Goal: Task Accomplishment & Management: Use online tool/utility

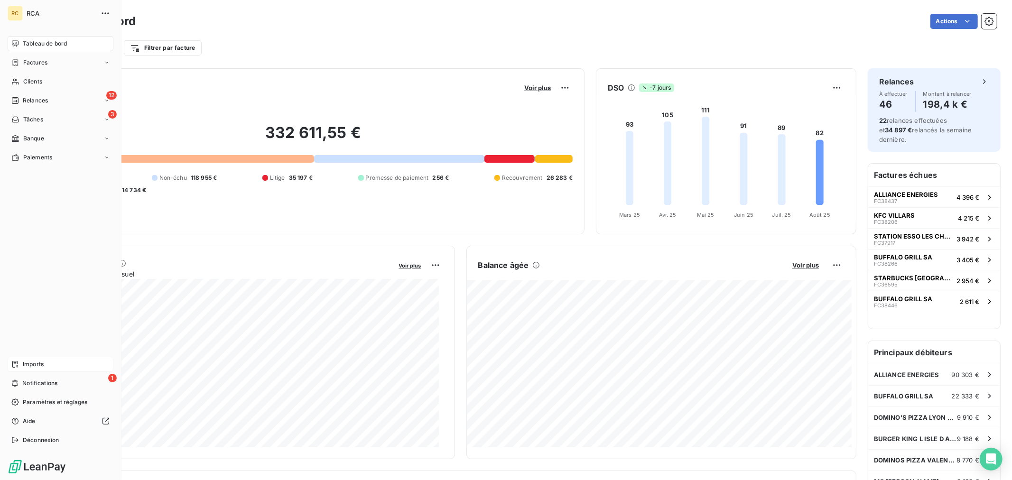
click at [65, 364] on div "Imports" at bounding box center [61, 364] width 106 height 15
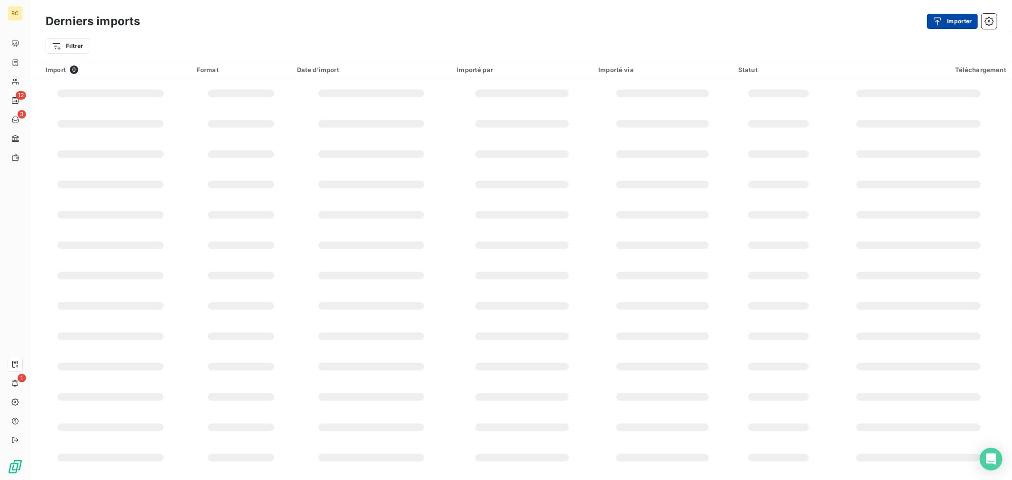
click at [956, 19] on button "Importer" at bounding box center [952, 21] width 51 height 15
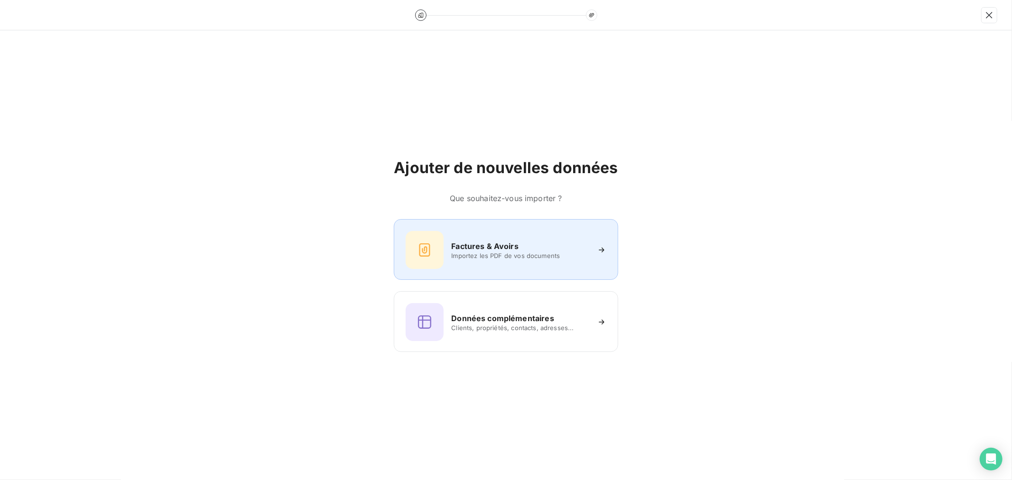
click at [476, 247] on h6 "Factures & Avoirs" at bounding box center [484, 246] width 67 height 11
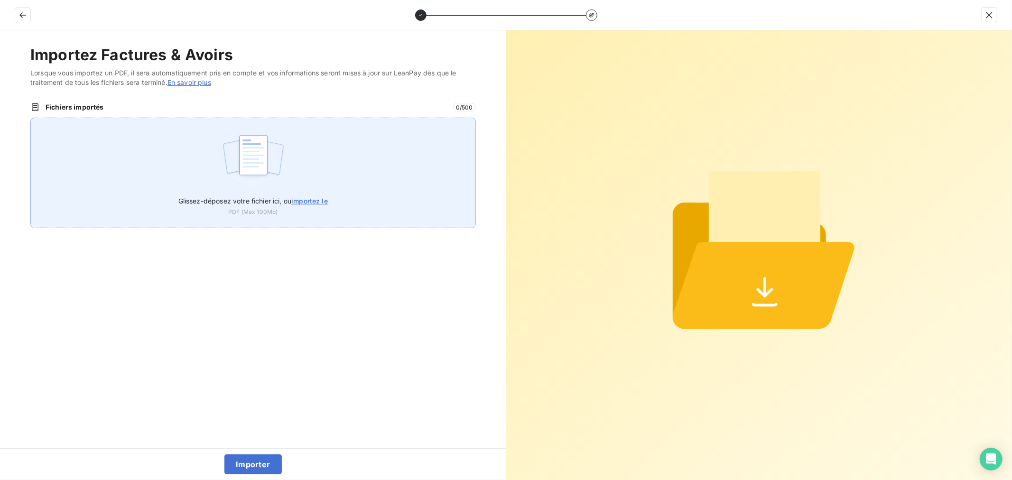
click at [249, 190] on label "Glissez-déposez votre fichier ici, ou importez le" at bounding box center [252, 199] width 149 height 18
click at [31, 118] on input "Glissez-déposez votre fichier ici, ou importez le" at bounding box center [30, 118] width 0 height 0
type input "C:\fakepath\FC38636.pdf"
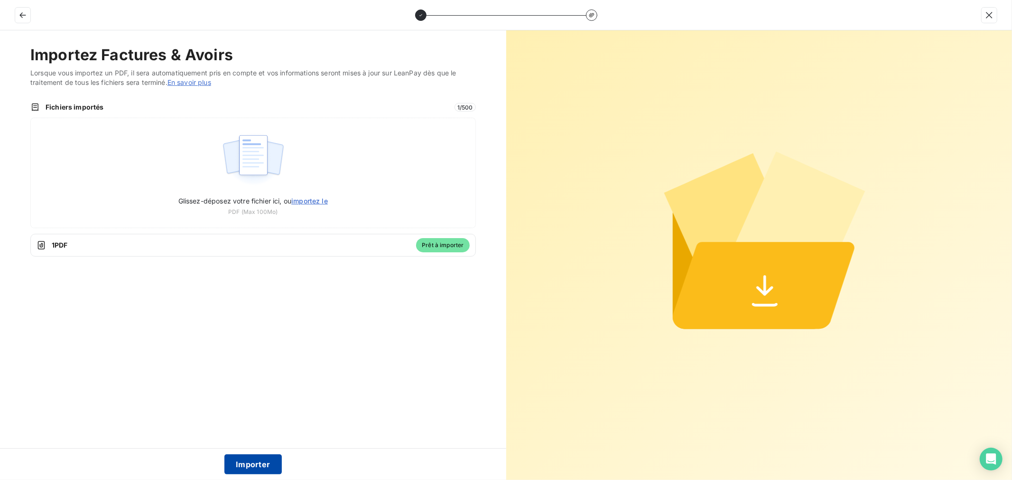
click at [255, 464] on button "Importer" at bounding box center [252, 464] width 57 height 20
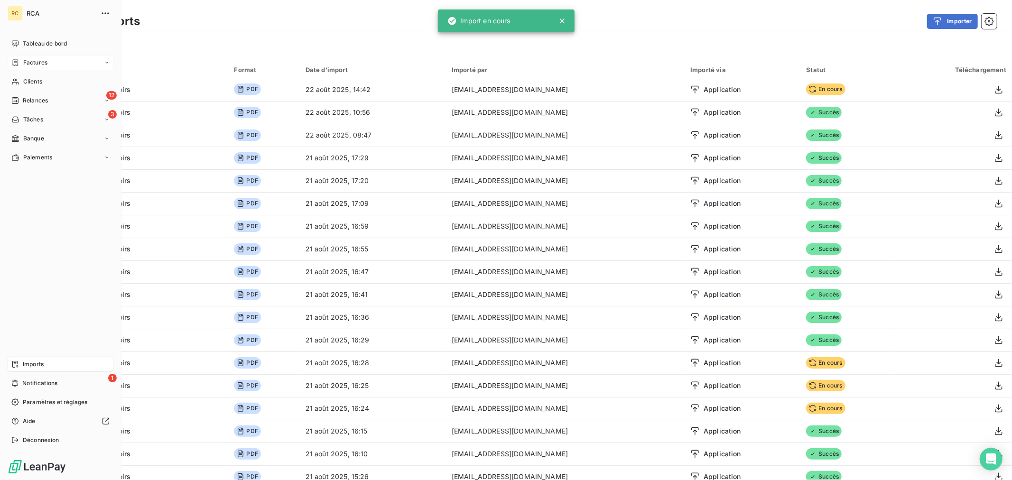
click at [19, 59] on div "Factures" at bounding box center [29, 62] width 36 height 9
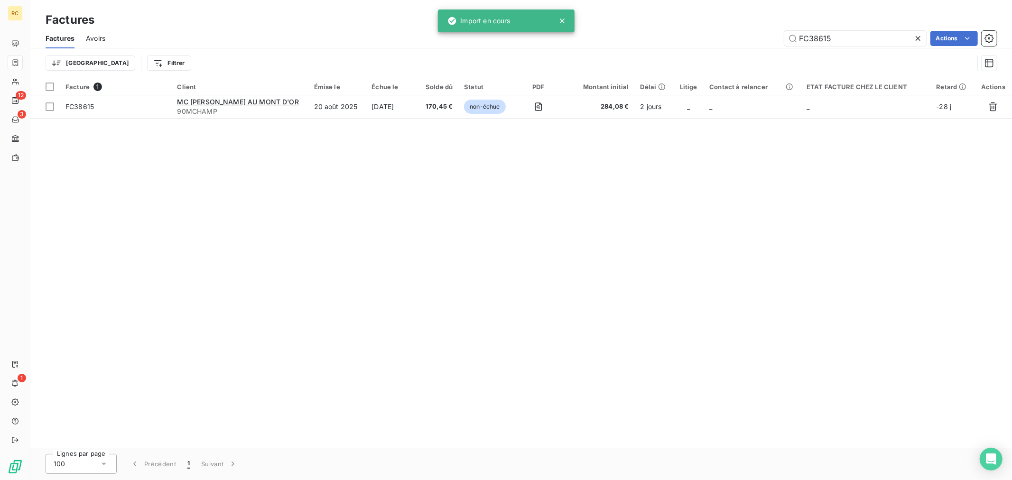
click at [562, 19] on icon at bounding box center [561, 20] width 9 height 9
drag, startPoint x: 853, startPoint y: 38, endPoint x: 701, endPoint y: 37, distance: 151.3
click at [701, 37] on div "FC38615 Actions" at bounding box center [557, 38] width 880 height 15
paste input "36"
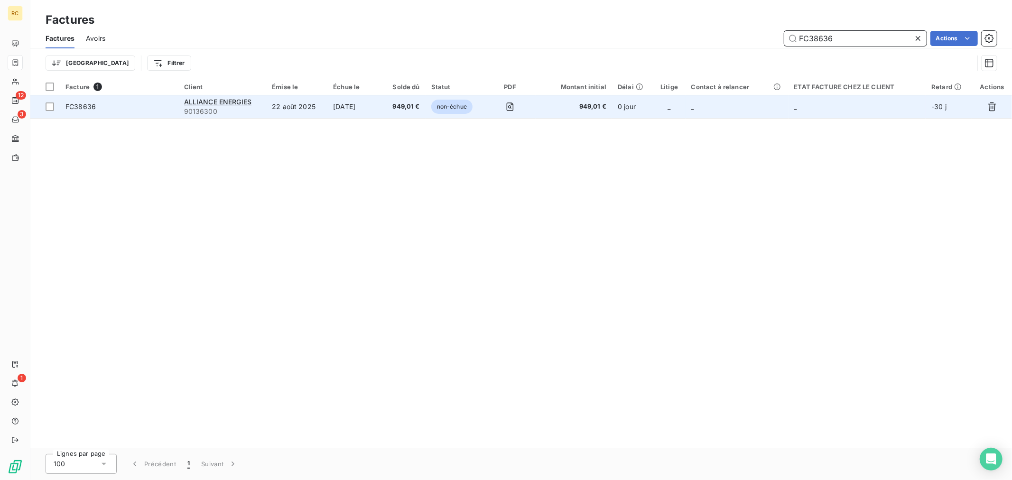
type input "FC38636"
click at [642, 105] on td "0 jour" at bounding box center [632, 106] width 41 height 23
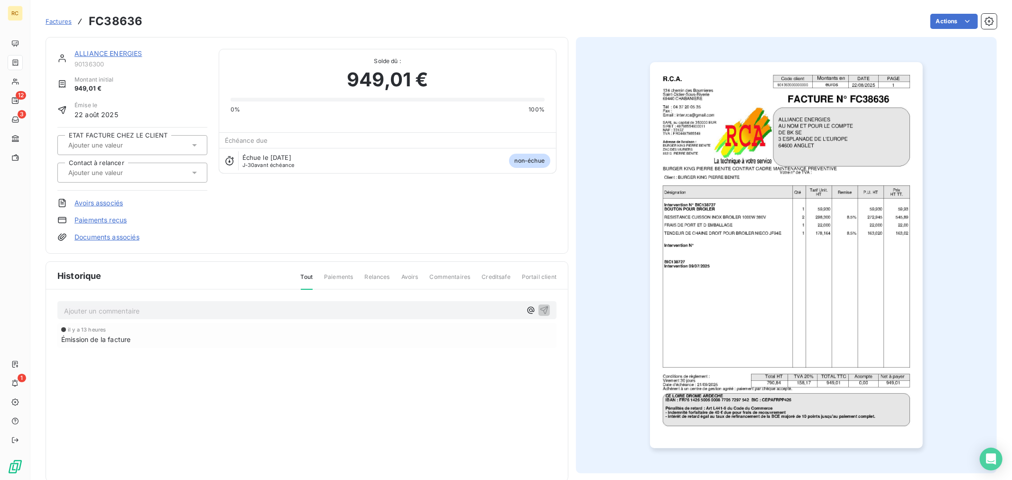
click at [108, 238] on link "Documents associés" at bounding box center [106, 236] width 65 height 9
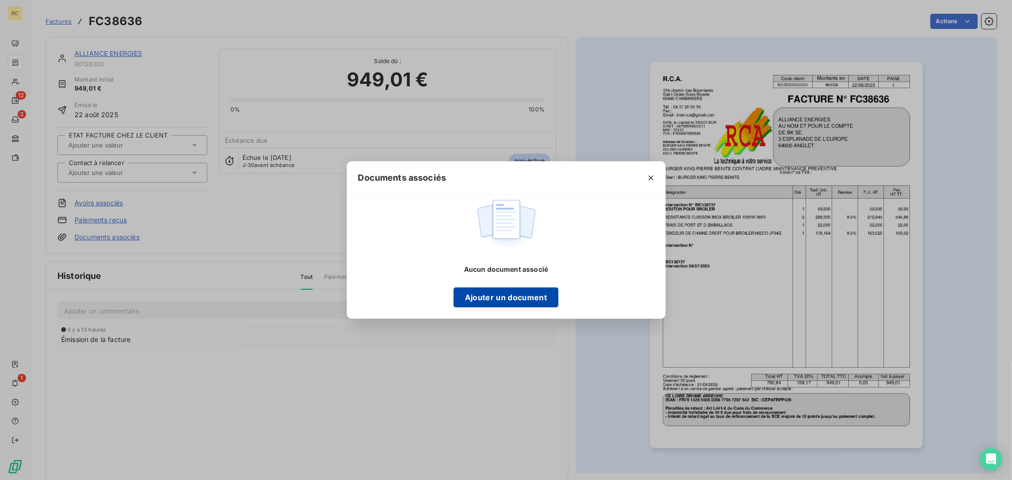
click at [490, 305] on button "Ajouter un document" at bounding box center [506, 298] width 105 height 20
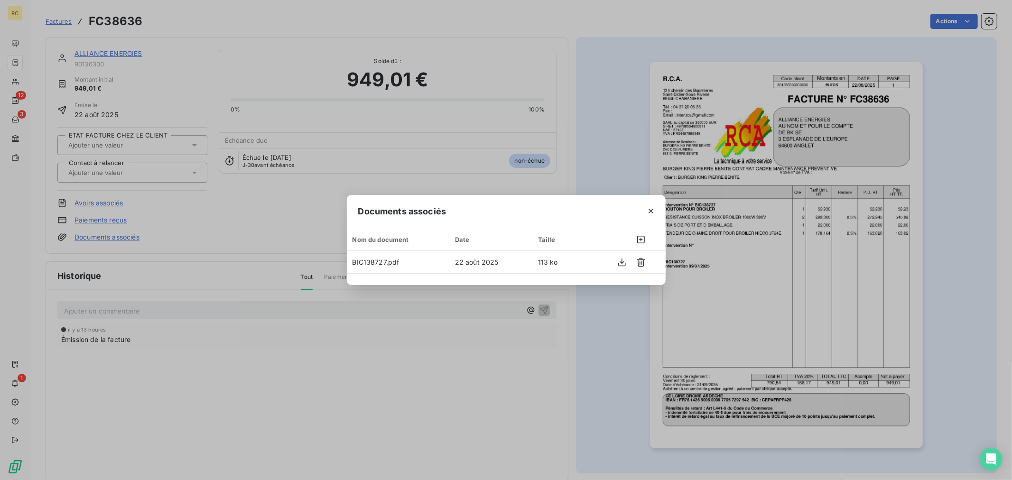
click at [649, 214] on icon "button" at bounding box center [650, 210] width 9 height 9
